Goal: Find contact information: Find contact information

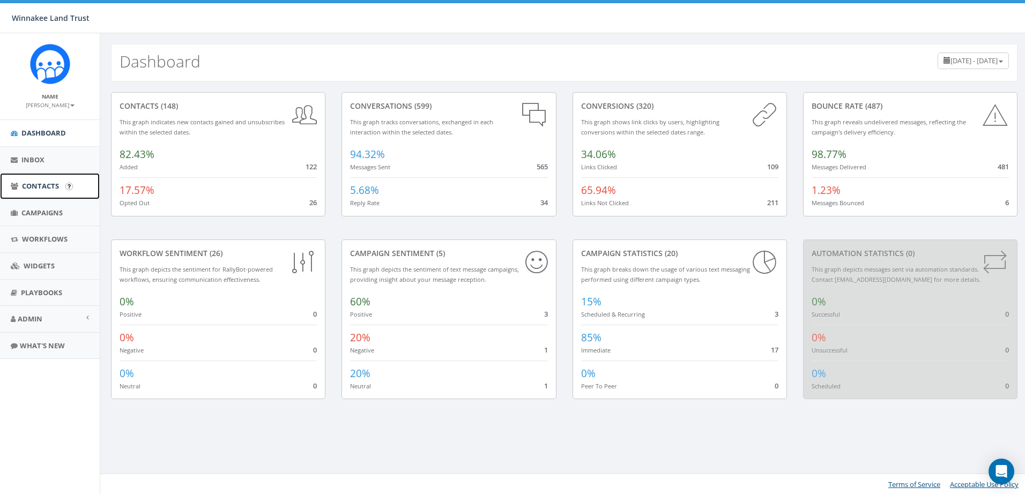
click at [20, 185] on link "Contacts" at bounding box center [50, 186] width 100 height 26
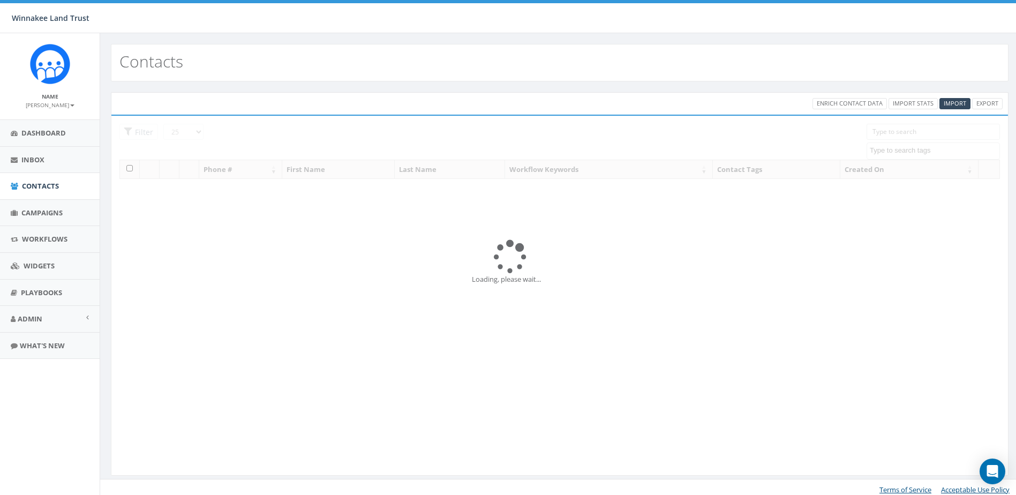
select select
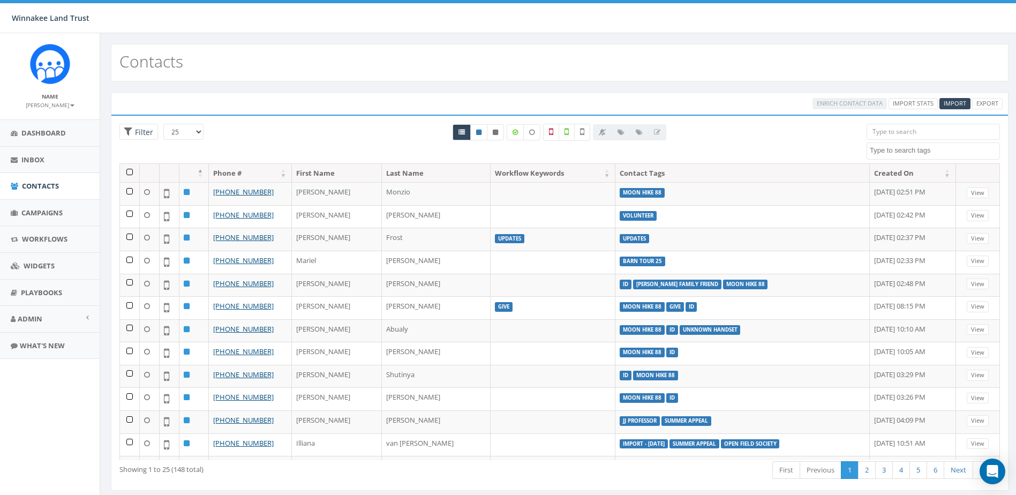
click at [894, 132] on input "search" at bounding box center [933, 132] width 133 height 16
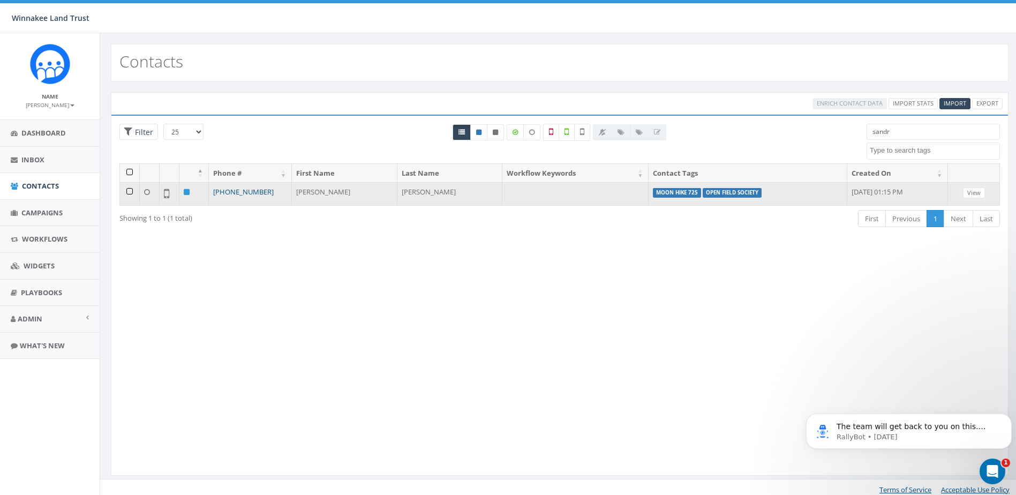
type input "sandr"
click at [246, 190] on link "+1 201-321-6632" at bounding box center [243, 192] width 61 height 10
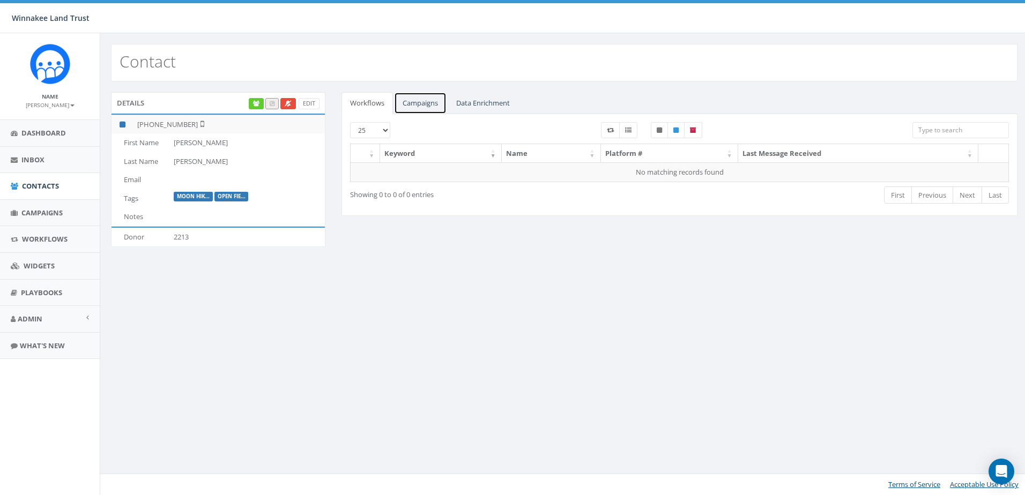
click at [422, 108] on link "Campaigns" at bounding box center [420, 103] width 53 height 22
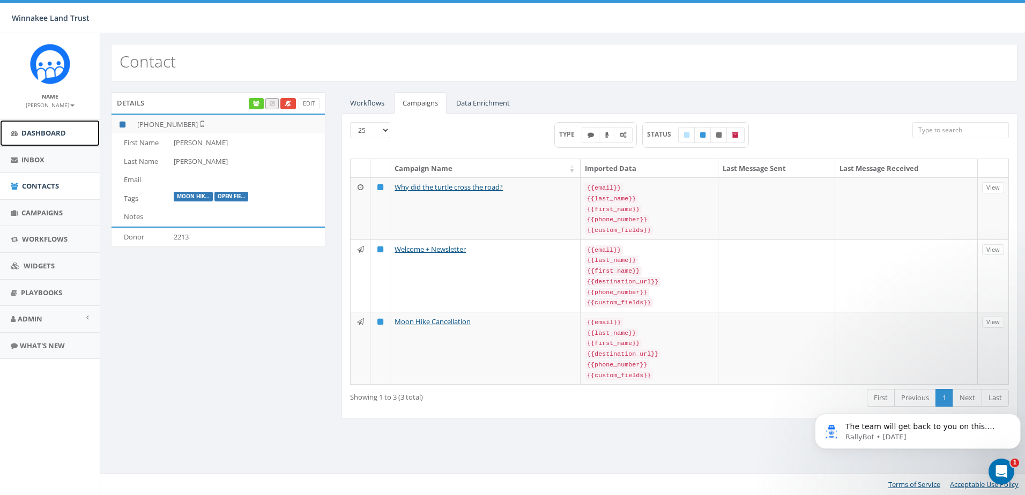
click at [22, 128] on link "Dashboard" at bounding box center [50, 133] width 100 height 26
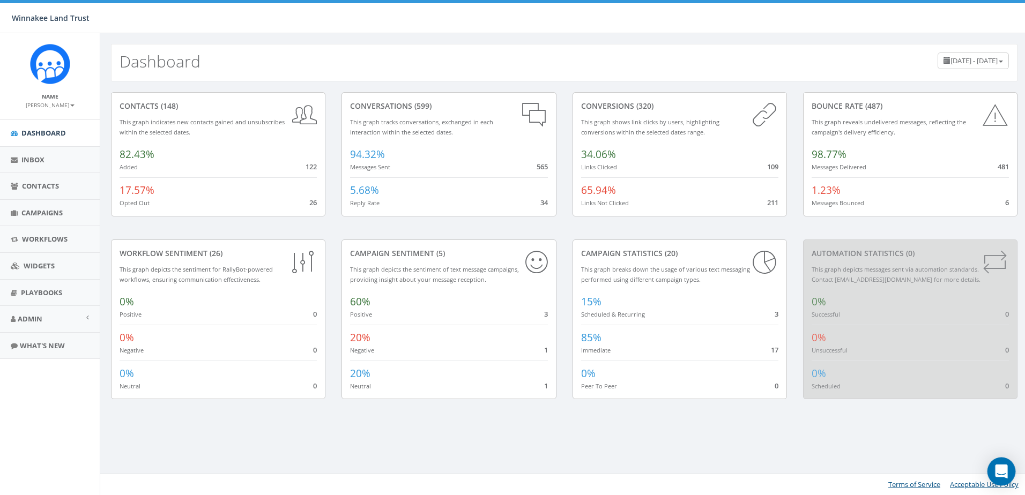
click at [989, 476] on body "Winnakee Land Trust Winnakee Land Trust Profile Sign Out 16.40 % of Available A…" at bounding box center [512, 247] width 1025 height 495
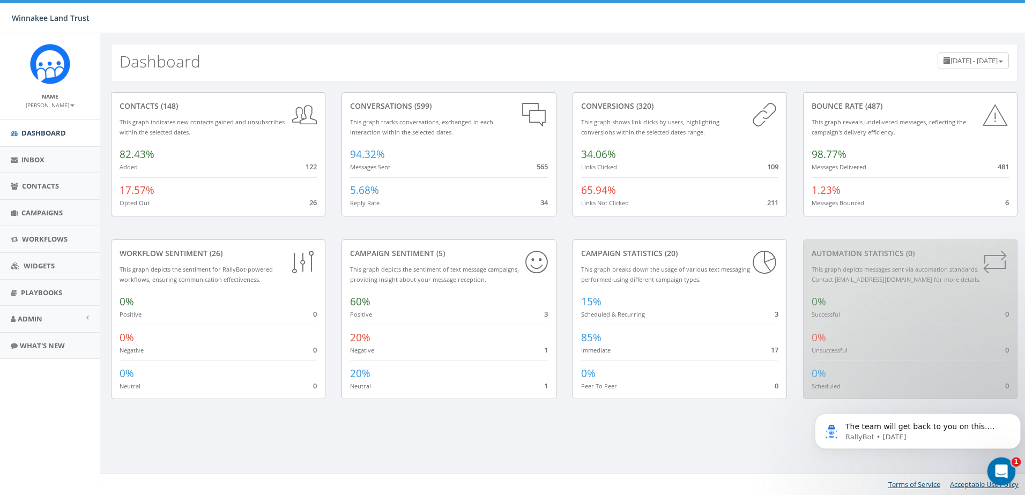
click at [999, 470] on icon "Open Intercom Messenger" at bounding box center [1000, 470] width 18 height 18
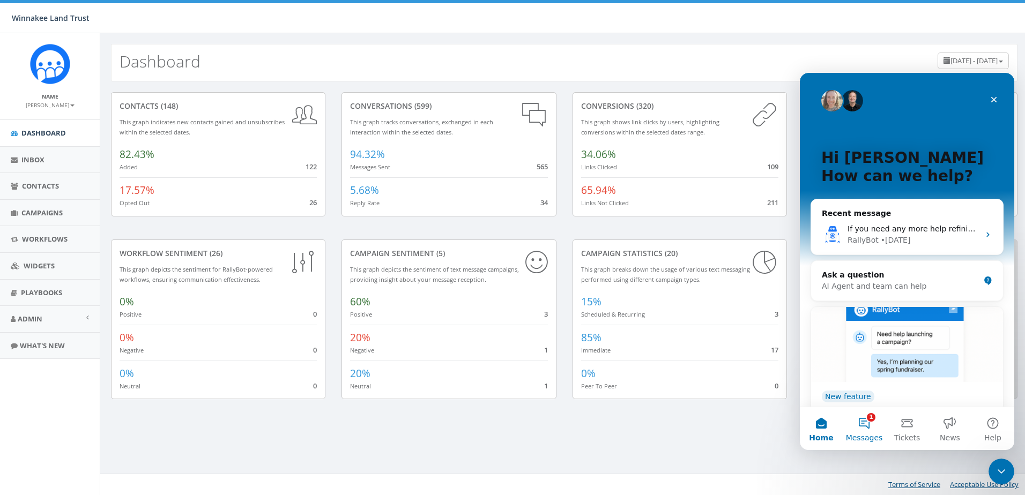
click at [865, 429] on button "1 Messages" at bounding box center [863, 428] width 43 height 43
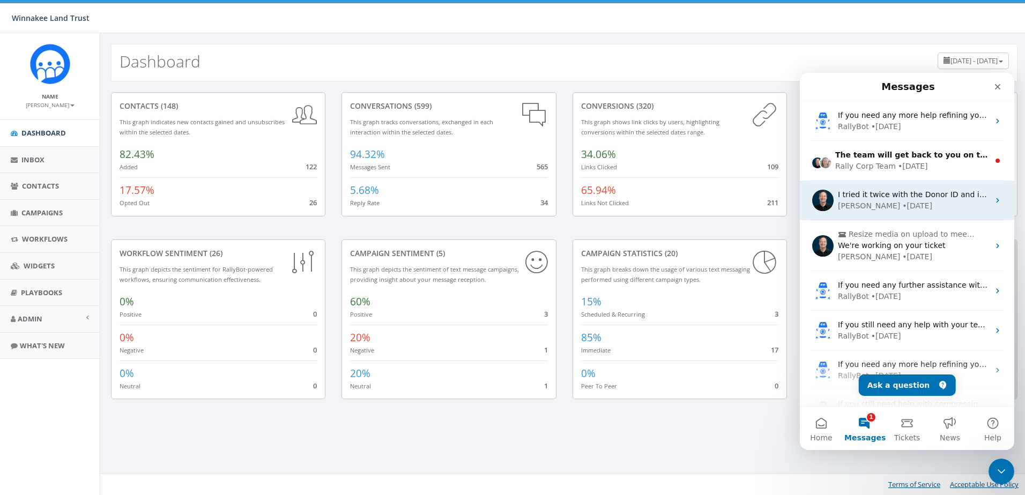
click at [873, 213] on div "I tried it twice with the Donor ID and it didn't add them. It's worked in the p…" at bounding box center [906, 201] width 214 height 40
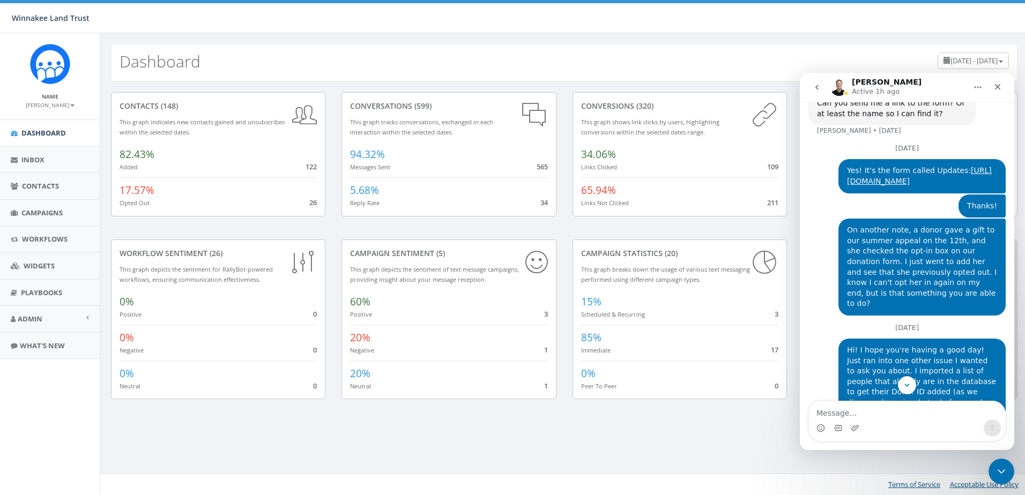
scroll to position [1427, 0]
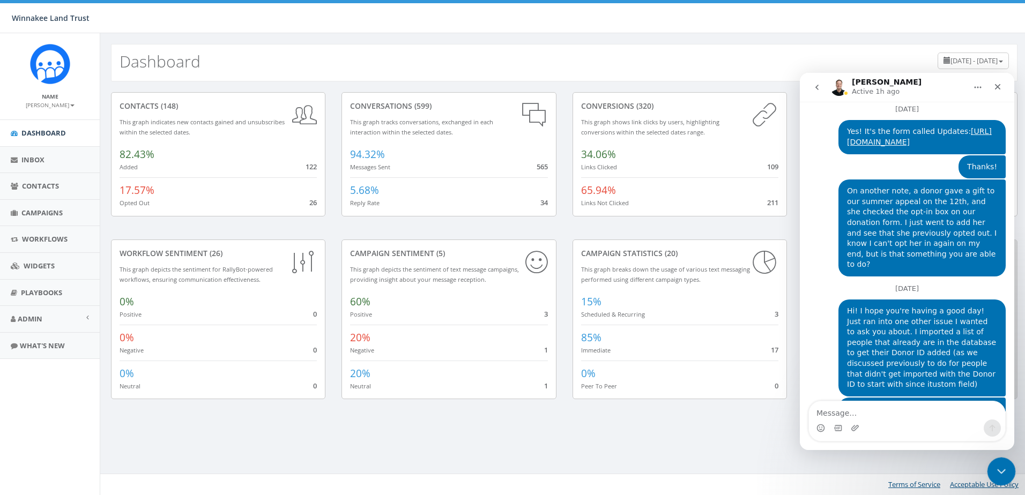
click at [999, 471] on icon "Close Intercom Messenger" at bounding box center [1000, 470] width 8 height 4
